Goal: Check status: Check status

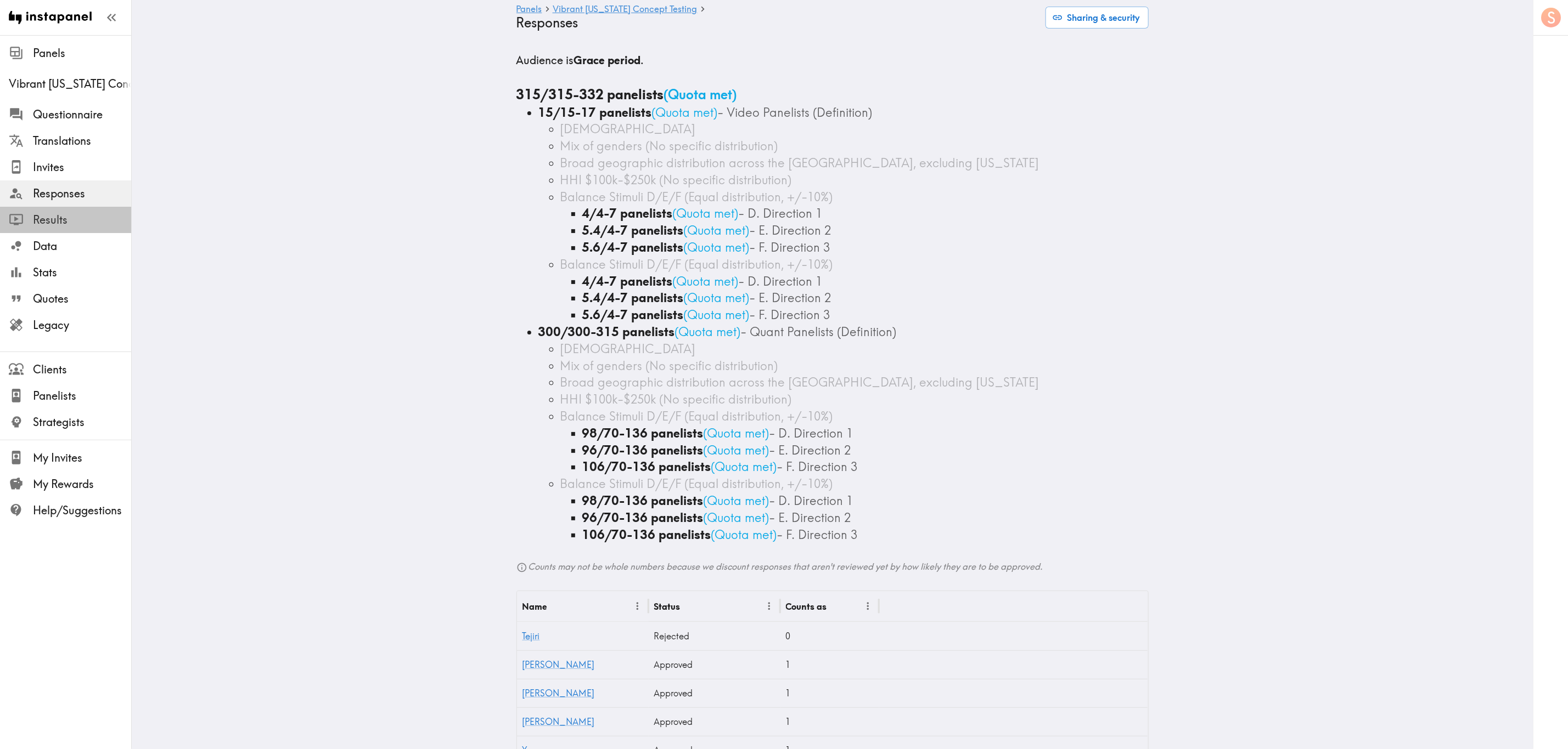
click at [107, 230] on div "Results" at bounding box center [65, 221] width 131 height 29
